Goal: Navigation & Orientation: Find specific page/section

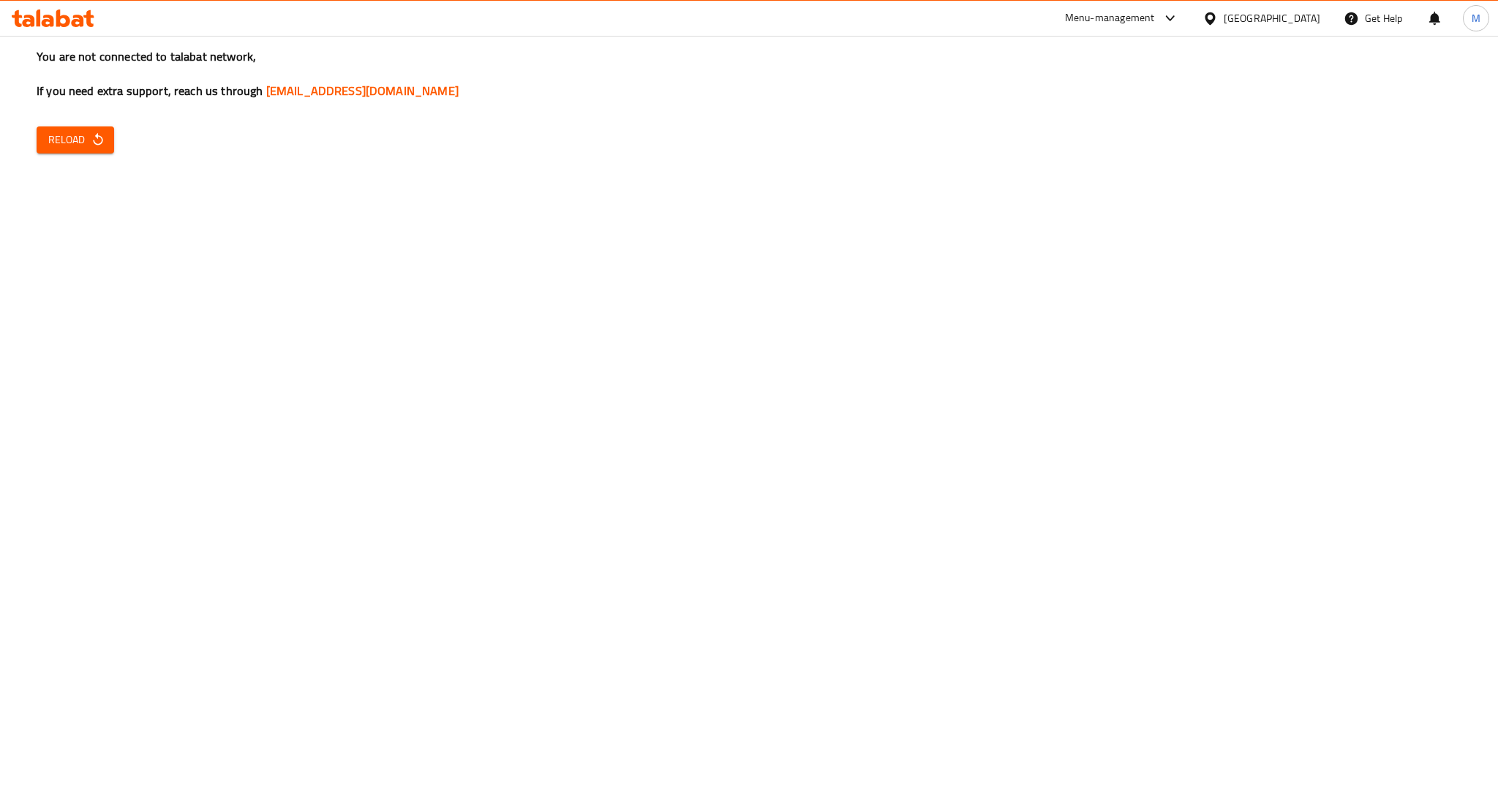
click at [60, 149] on button "Reload" at bounding box center [74, 140] width 77 height 27
click at [60, 149] on span "Reload" at bounding box center [74, 140] width 54 height 19
drag, startPoint x: 0, startPoint y: 0, endPoint x: 36, endPoint y: 158, distance: 162.0
click at [36, 158] on div "You are not connected to talabat network, If you need extra support, reach us t…" at bounding box center [749, 406] width 1498 height 812
click at [36, 152] on div "You are not connected to talabat network, If you need extra support, reach us t…" at bounding box center [749, 406] width 1498 height 812
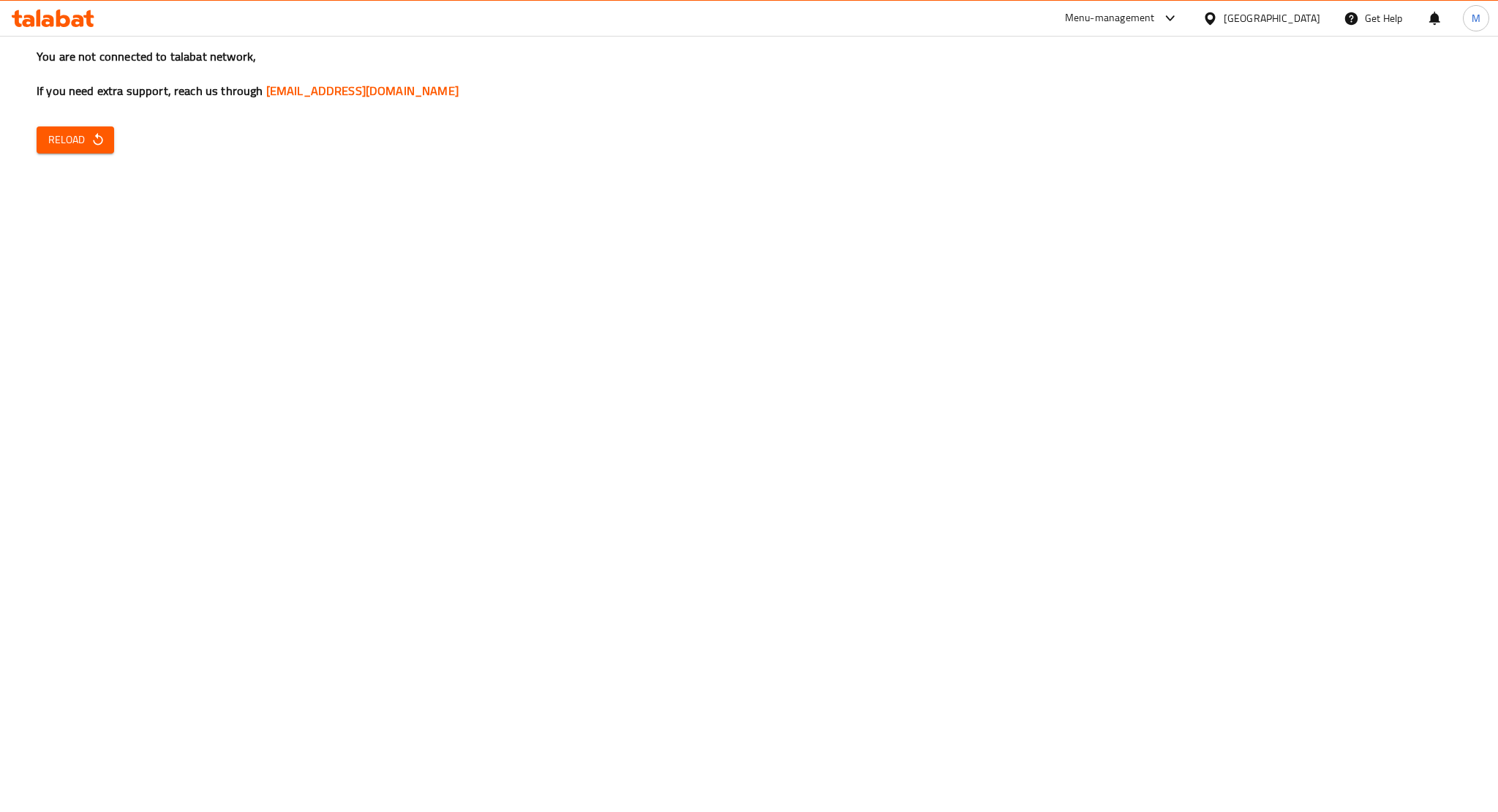
click at [52, 147] on span "Reload" at bounding box center [74, 140] width 54 height 19
click at [100, 146] on icon "button" at bounding box center [98, 139] width 15 height 15
click at [100, 145] on icon "button" at bounding box center [98, 139] width 15 height 15
click at [70, 155] on div "You are not connected to talabat network, If you need extra support, reach us t…" at bounding box center [749, 406] width 1498 height 812
click at [78, 149] on button "Reload" at bounding box center [74, 140] width 77 height 27
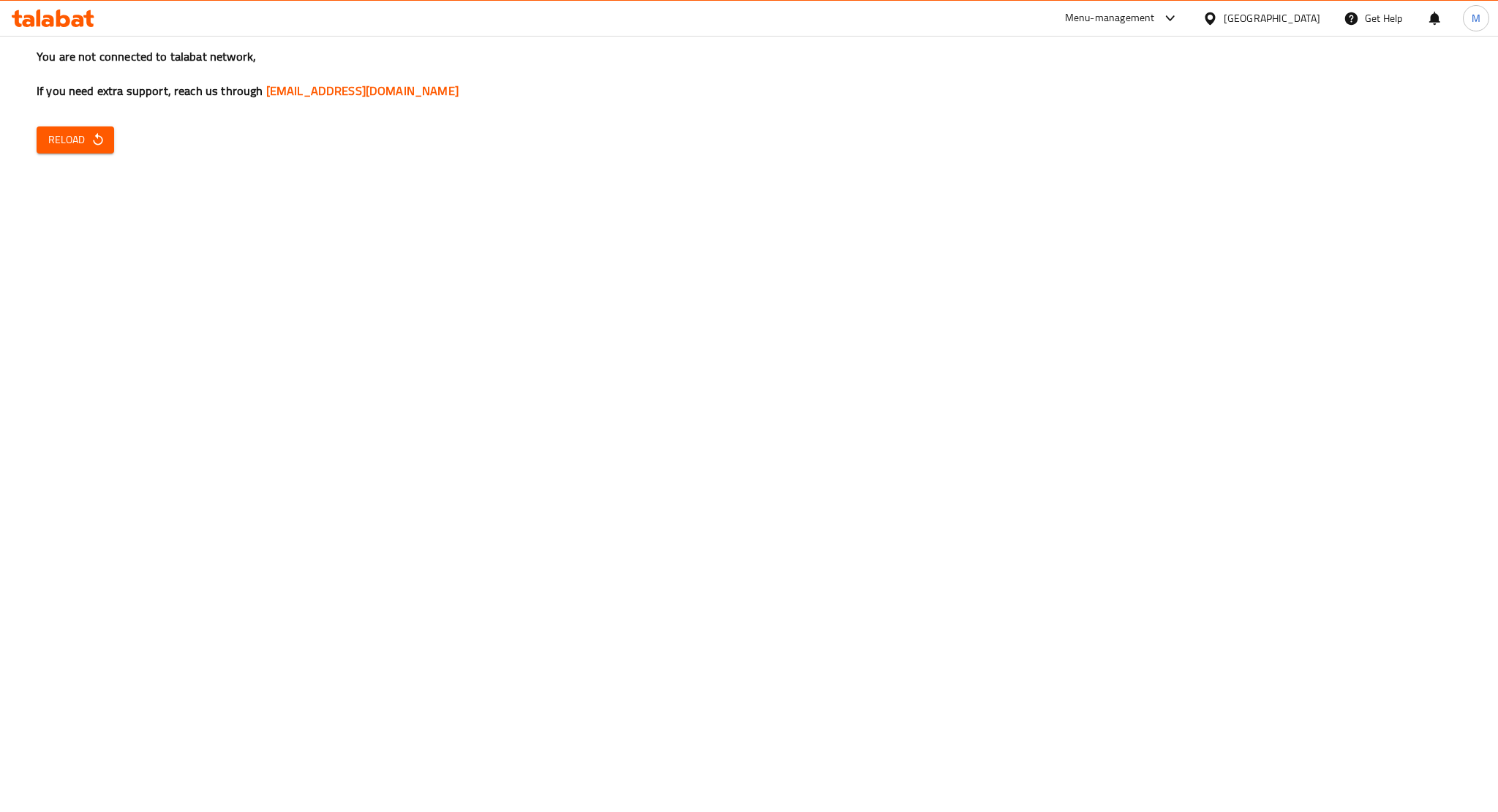
click at [78, 149] on span "Reload" at bounding box center [74, 140] width 54 height 19
click at [88, 143] on span "Reload" at bounding box center [74, 140] width 54 height 19
click at [111, 136] on button "Reload" at bounding box center [74, 140] width 77 height 27
click at [1260, 23] on div "[GEOGRAPHIC_DATA]" at bounding box center [1271, 18] width 97 height 16
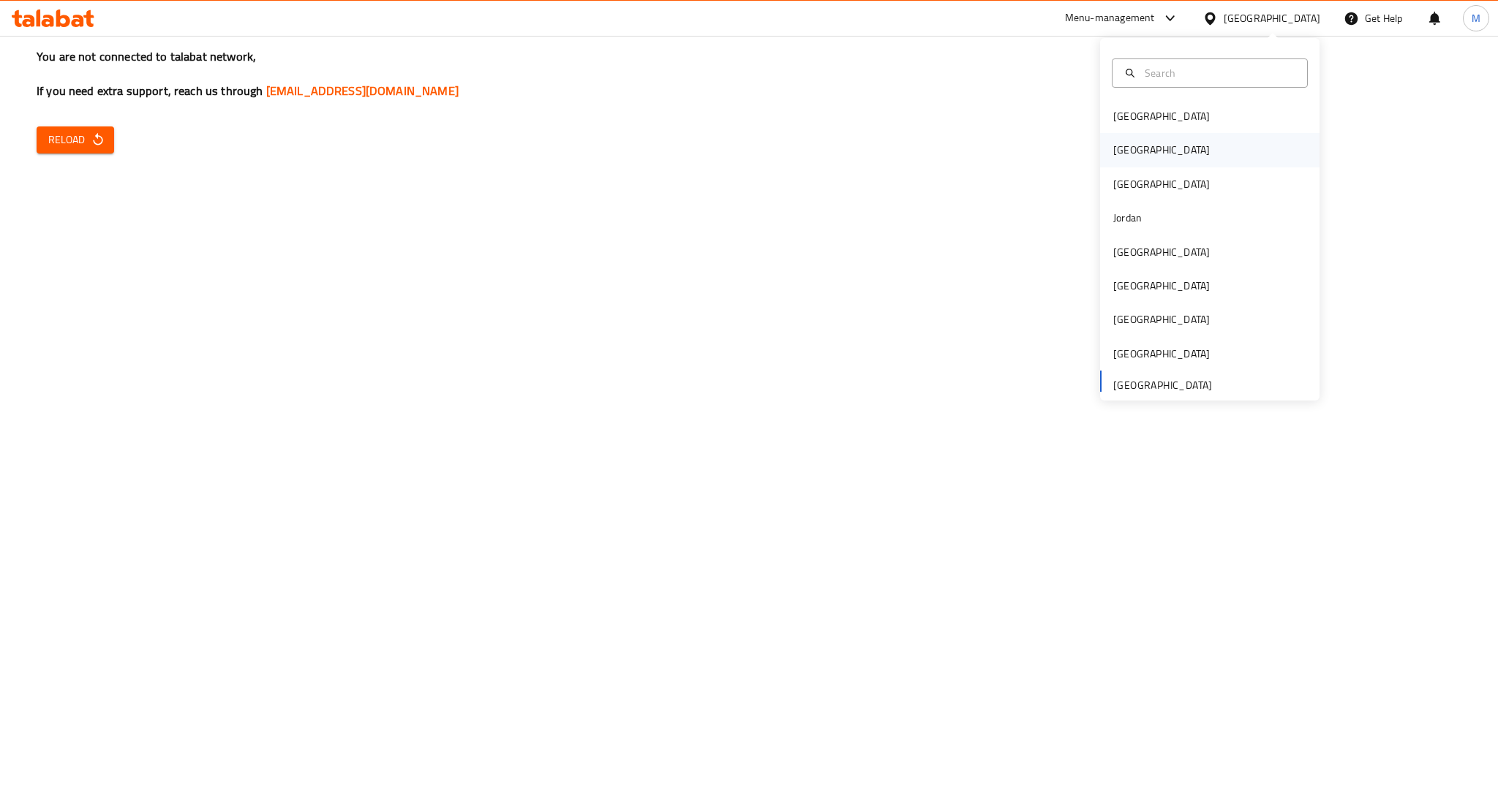
click at [1191, 160] on div "Egypt" at bounding box center [1209, 150] width 219 height 33
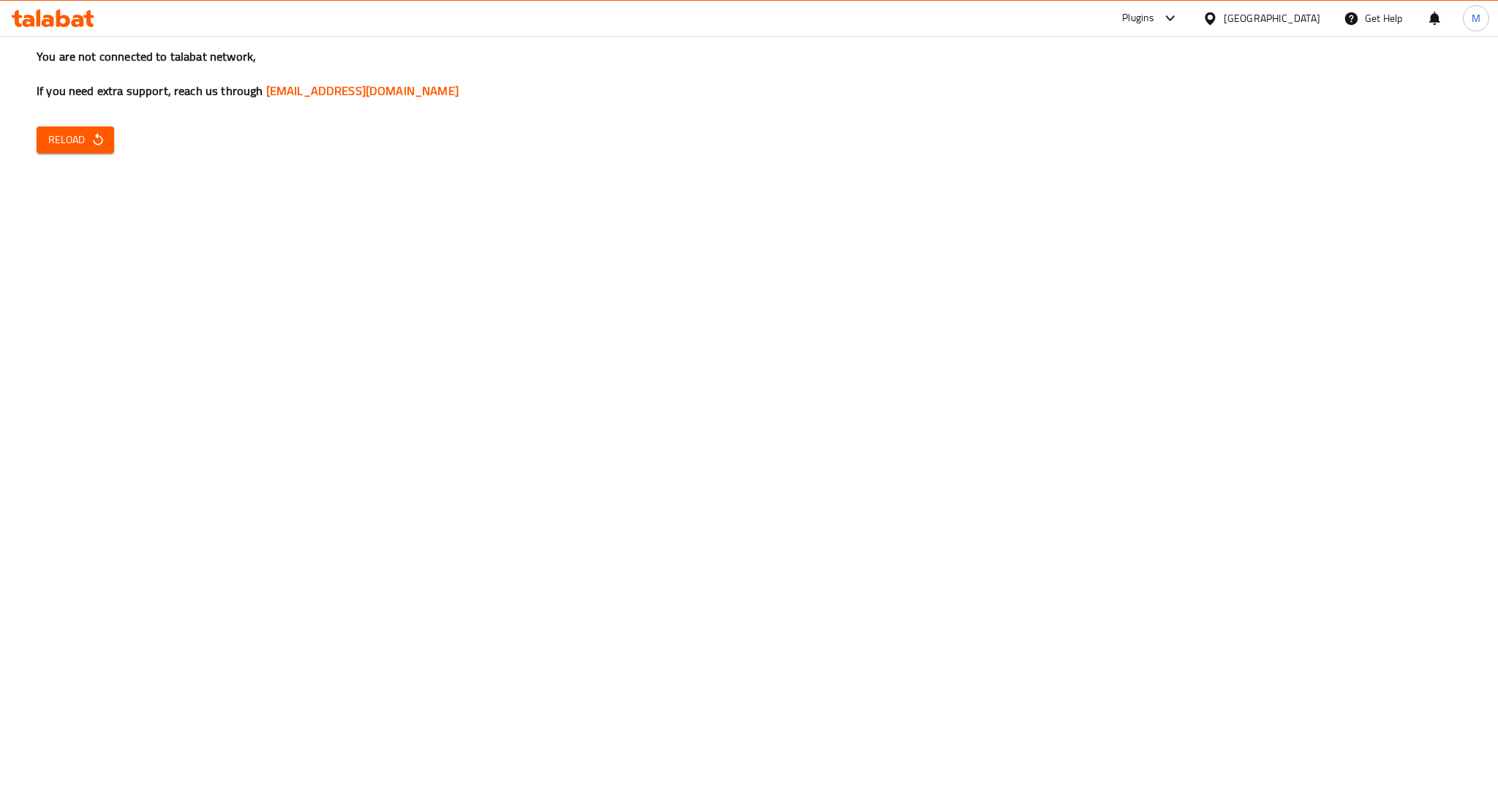
click at [1150, 335] on div "You are not connected to talabat network, If you need extra support, reach us t…" at bounding box center [749, 406] width 1498 height 812
